Goal: Task Accomplishment & Management: Use online tool/utility

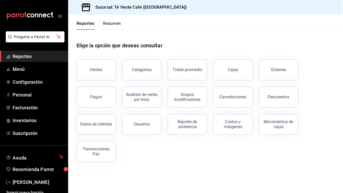
scroll to position [6139, 0]
click at [23, 71] on span "Menú" at bounding box center [38, 69] width 51 height 7
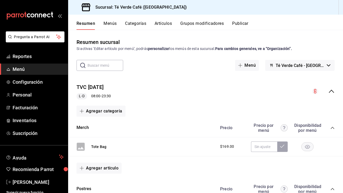
click at [161, 21] on button "Artículos" at bounding box center [162, 25] width 17 height 9
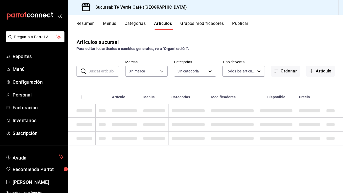
click at [99, 70] on input "text" at bounding box center [103, 71] width 30 height 10
type input "758a6f1e-0dac-4099-973a-2f8b6b85c5fc"
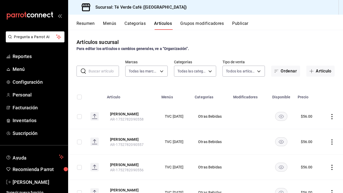
type input "7f84b29c-7dd6-4275-a412-61a2aaa74f48,3e45f5be-f9d1-4832-a44c-73ceef34bbf3,89266…"
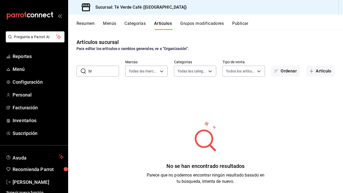
type input "b"
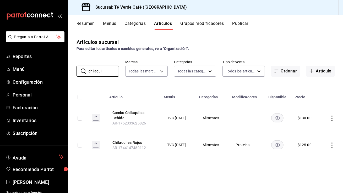
type input "chilaqui"
click at [31, 57] on span "Reportes" at bounding box center [38, 56] width 51 height 7
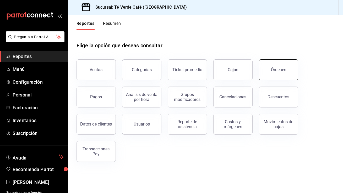
click at [210, 74] on button "Órdenes" at bounding box center [278, 69] width 39 height 21
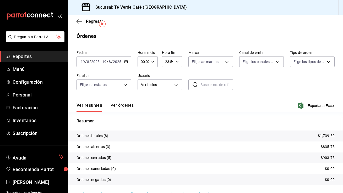
scroll to position [12, 0]
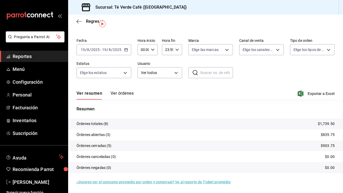
click at [115, 95] on button "Ver órdenes" at bounding box center [121, 95] width 23 height 9
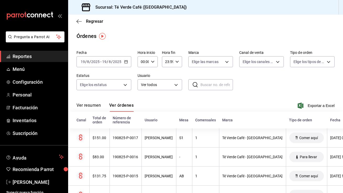
click at [90, 106] on button "Ver resumen" at bounding box center [88, 107] width 24 height 9
